Goal: Navigation & Orientation: Understand site structure

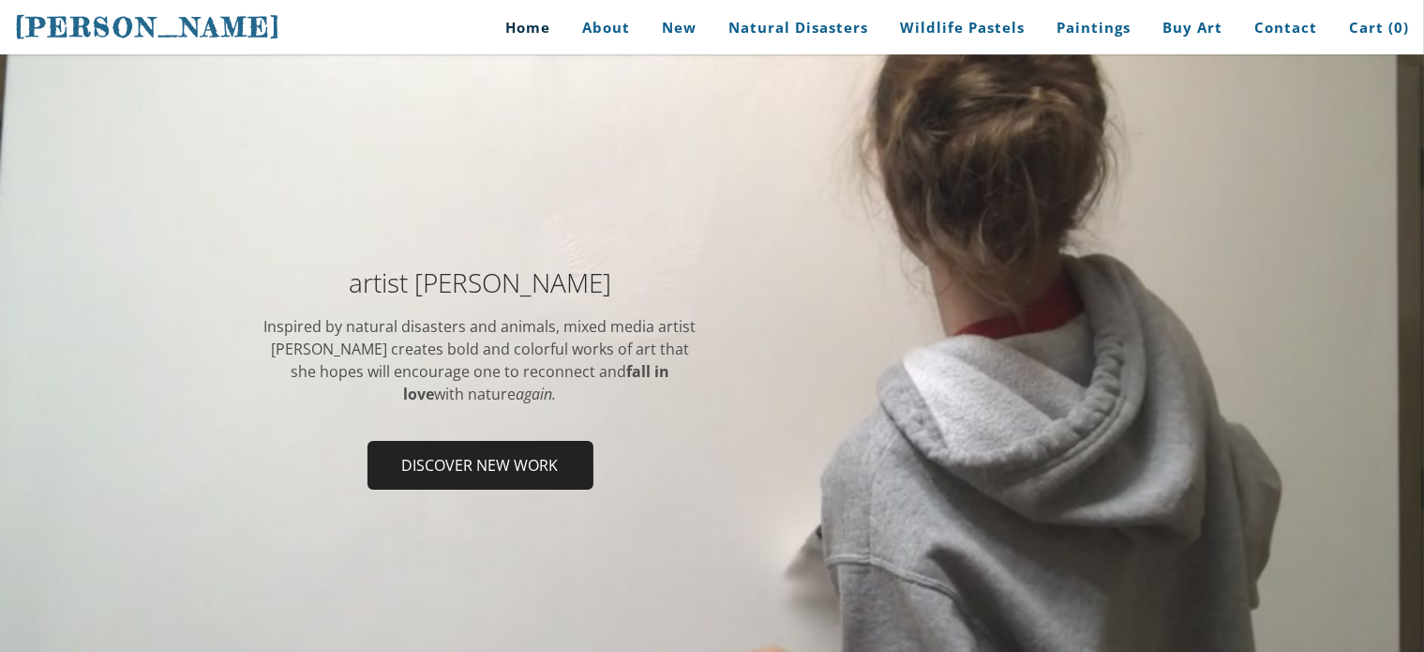
scroll to position [126, 0]
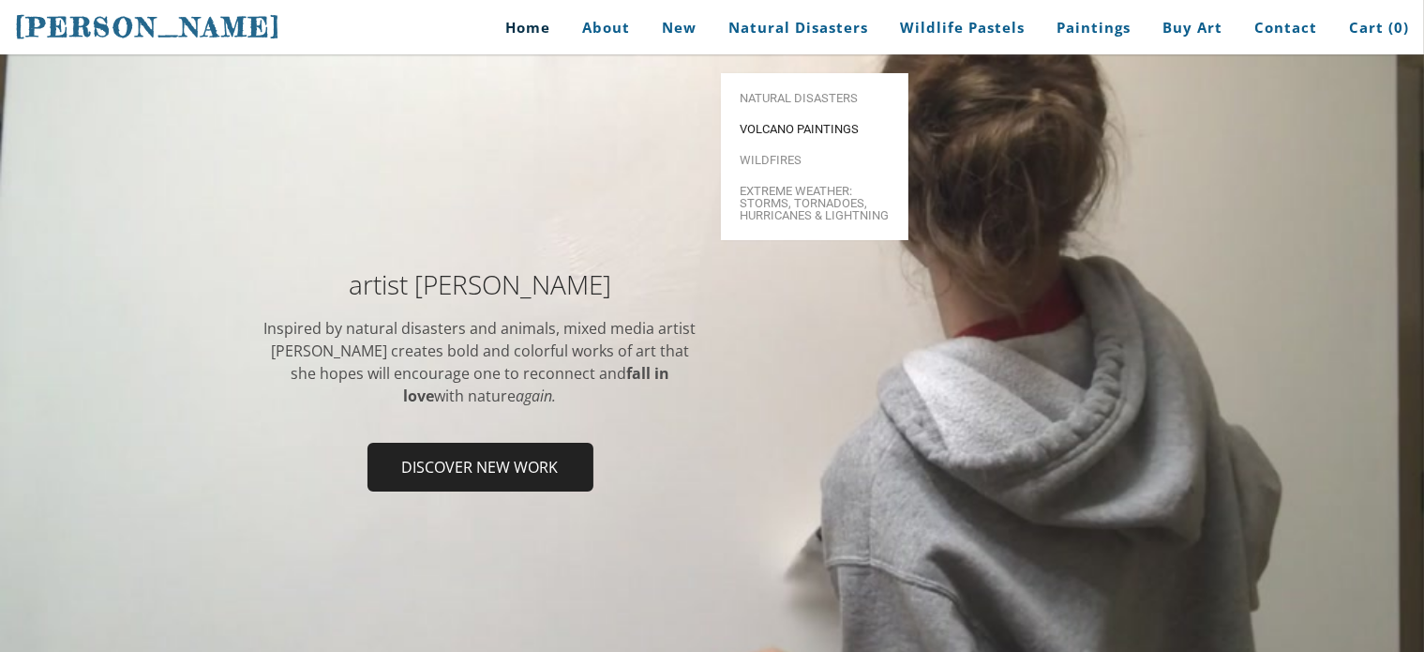
click at [792, 123] on span "Volcano paintings" at bounding box center [815, 129] width 150 height 12
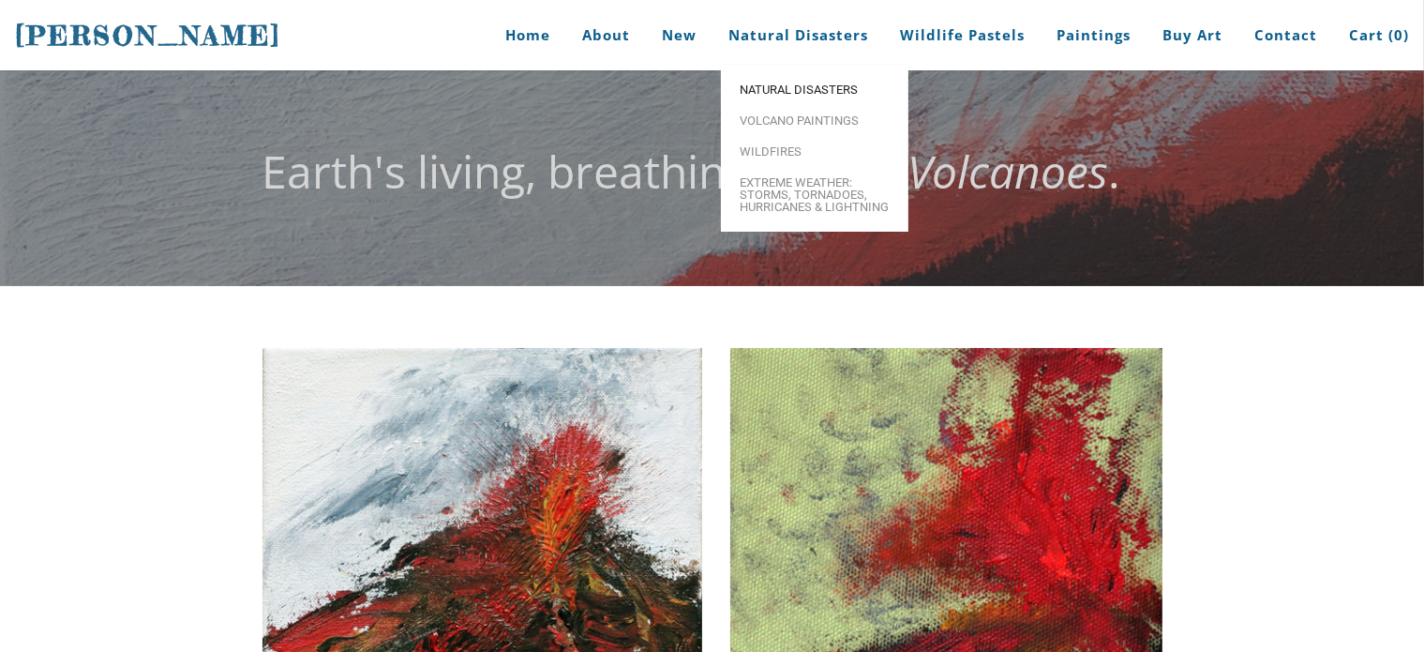
click at [790, 93] on span "Natural Disasters" at bounding box center [815, 89] width 150 height 12
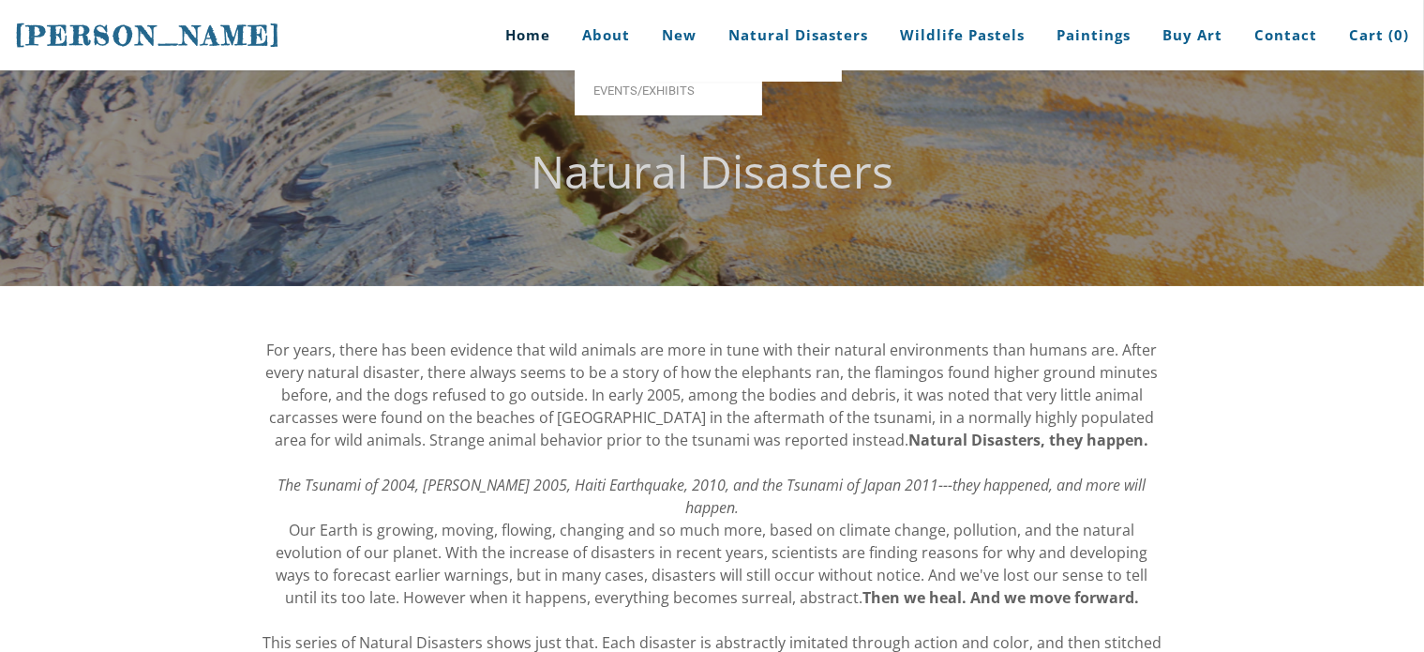
click at [551, 32] on link "Home" at bounding box center [520, 35] width 87 height 70
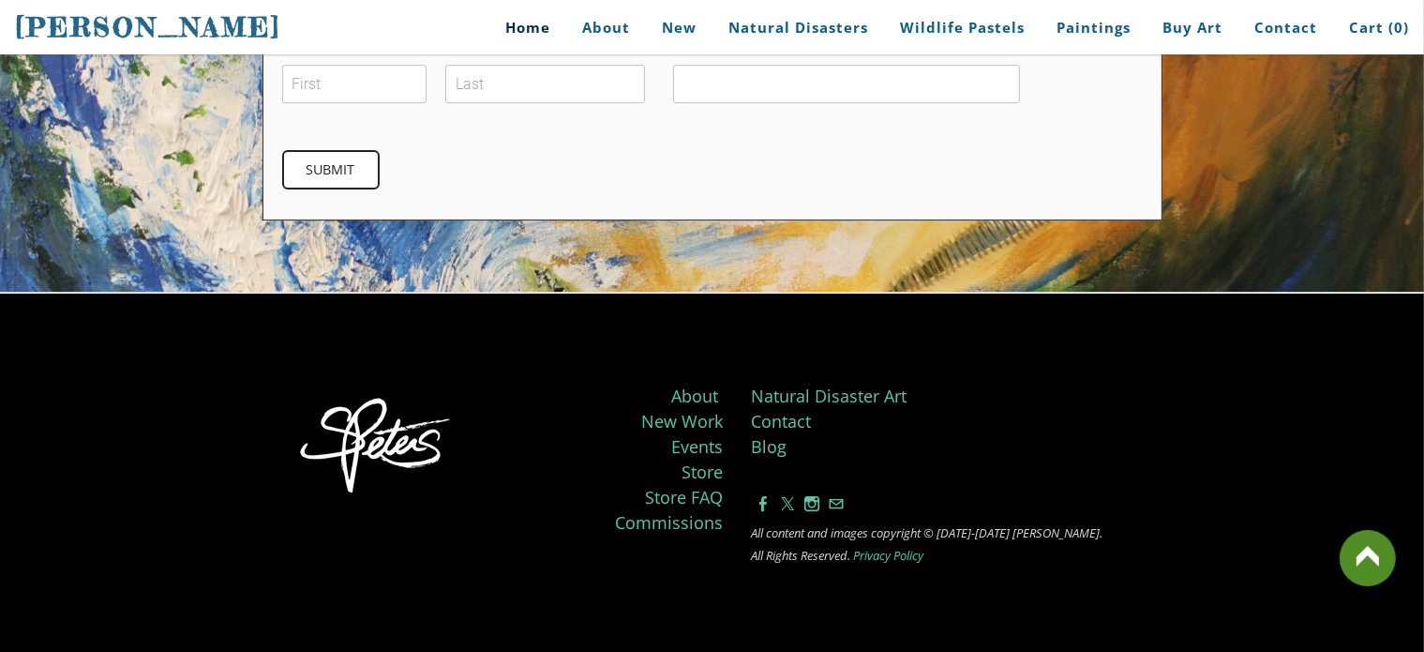
scroll to position [6335, 0]
